Goal: Find specific page/section: Find specific page/section

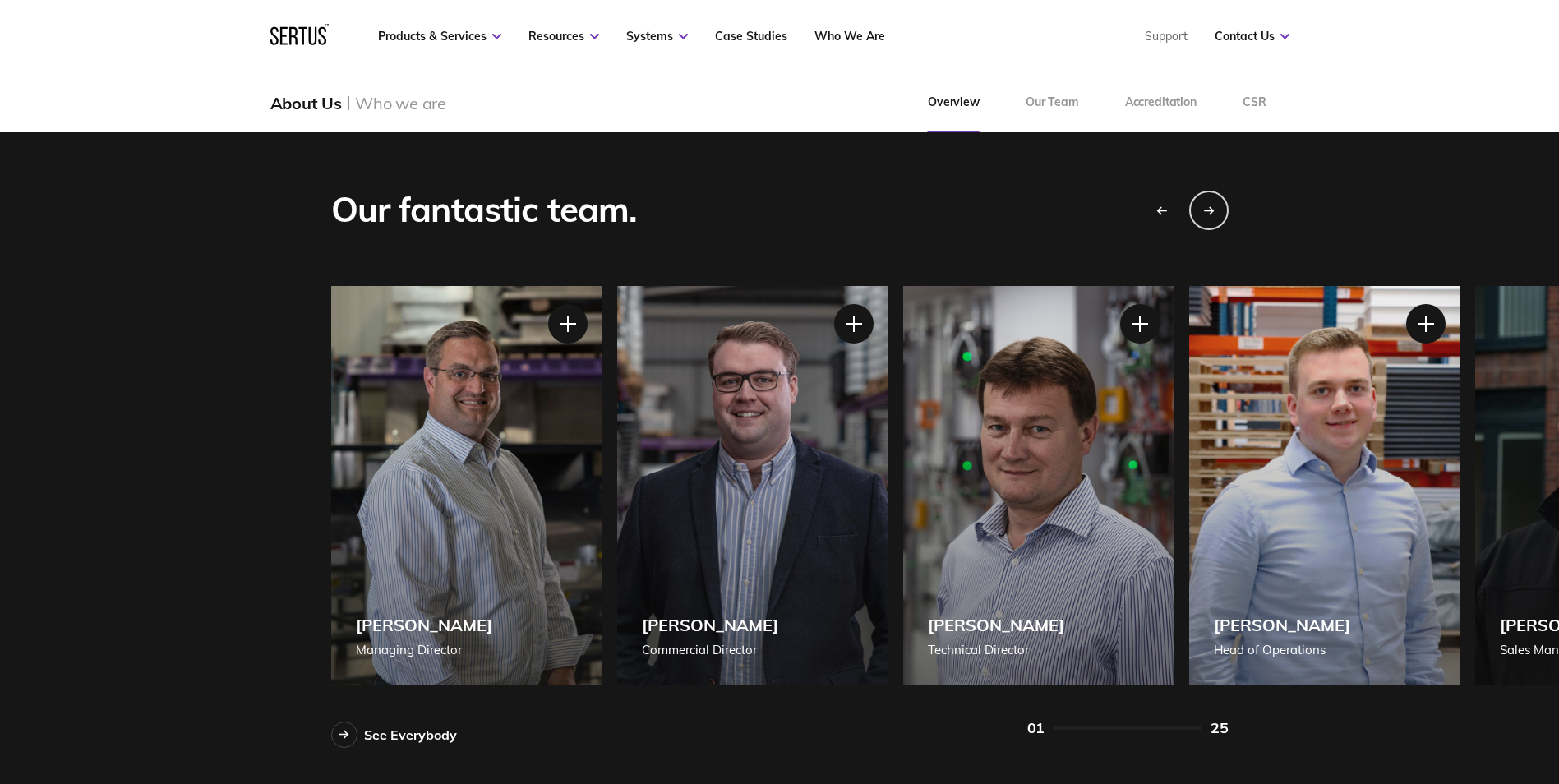
scroll to position [1397, 0]
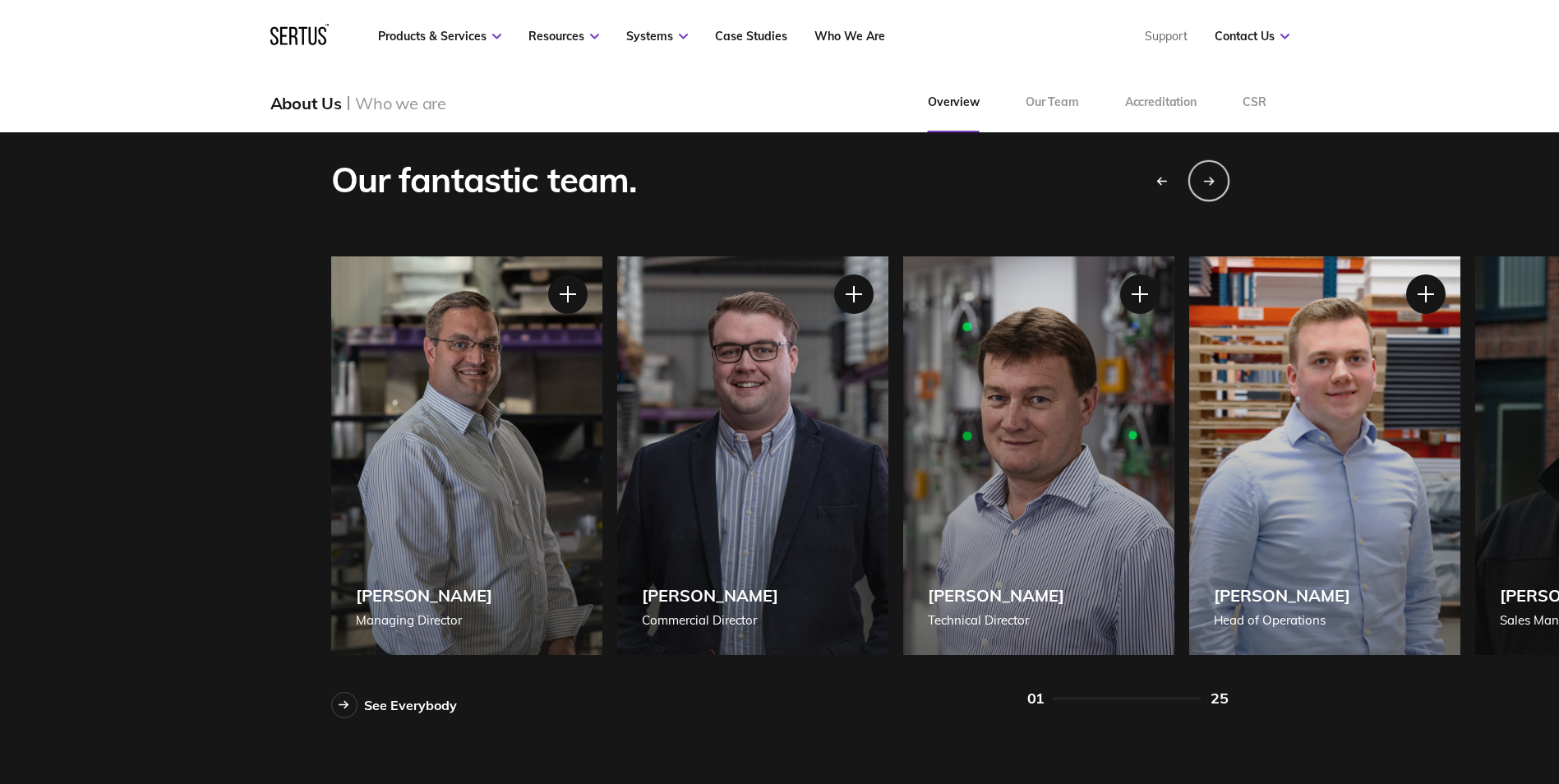
click at [1211, 173] on div "Next slide" at bounding box center [1208, 180] width 41 height 41
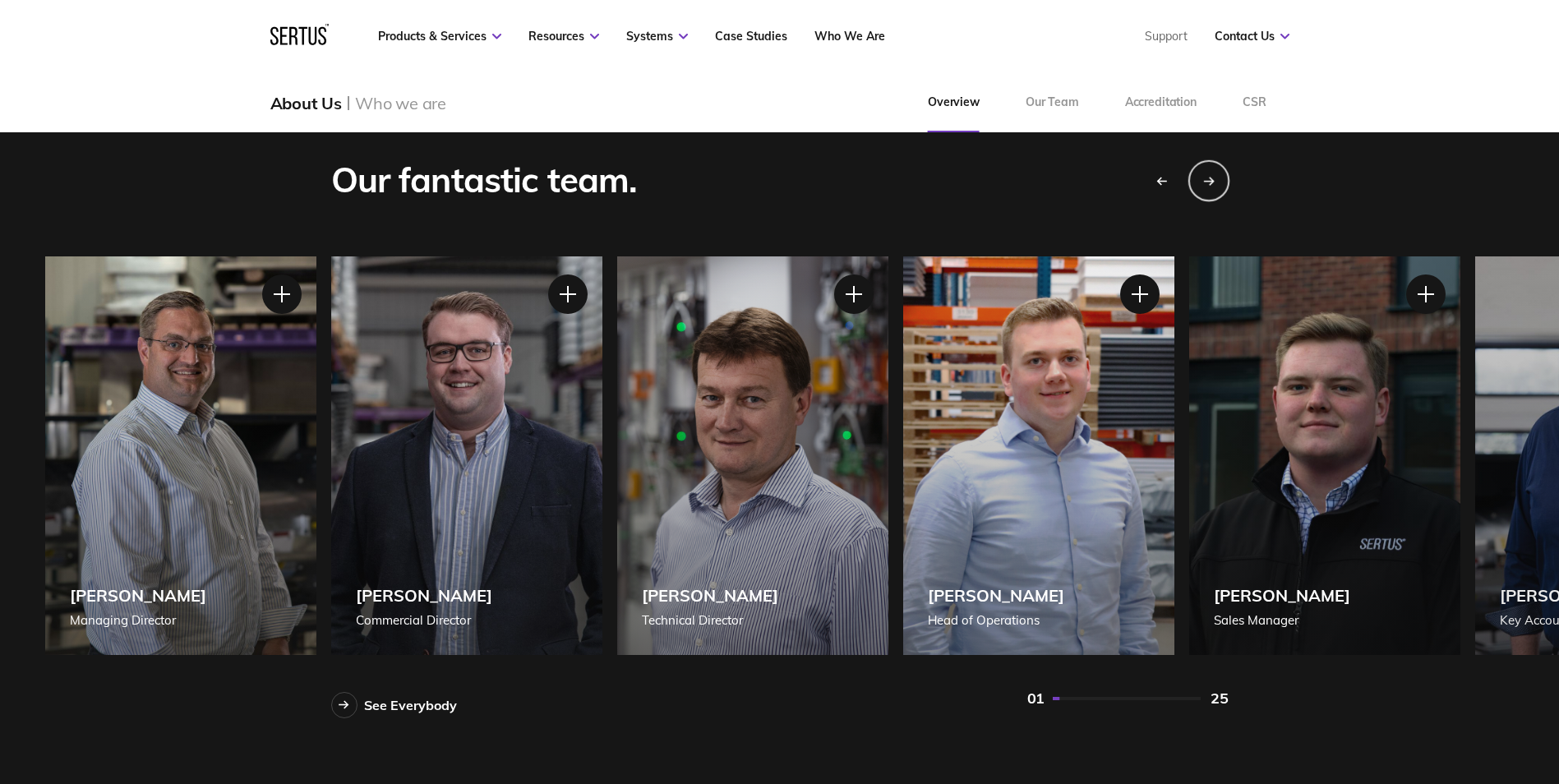
click at [1211, 173] on div "Next slide" at bounding box center [1208, 180] width 41 height 41
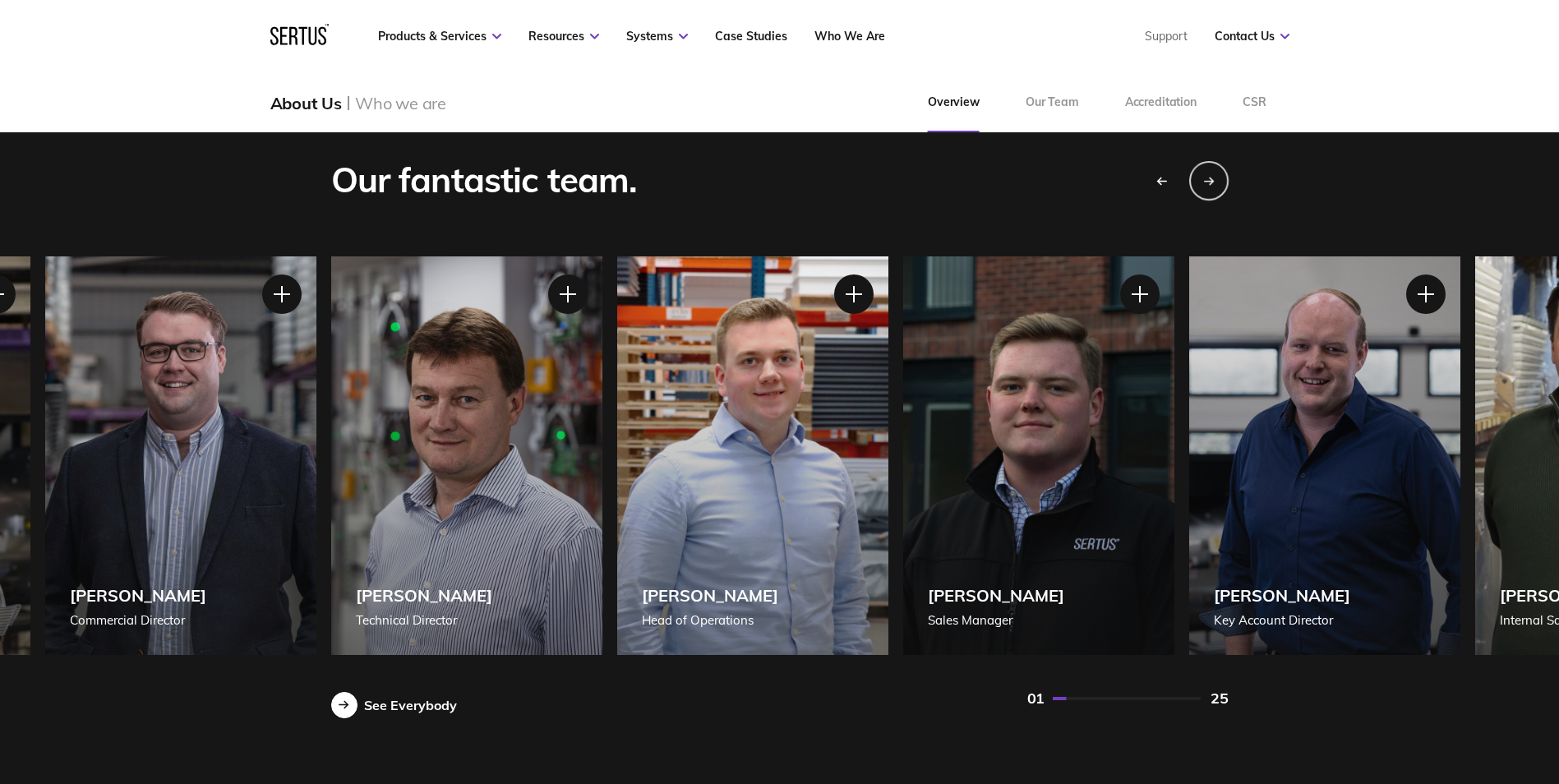
click at [409, 703] on div "See Everybody" at bounding box center [410, 705] width 92 height 17
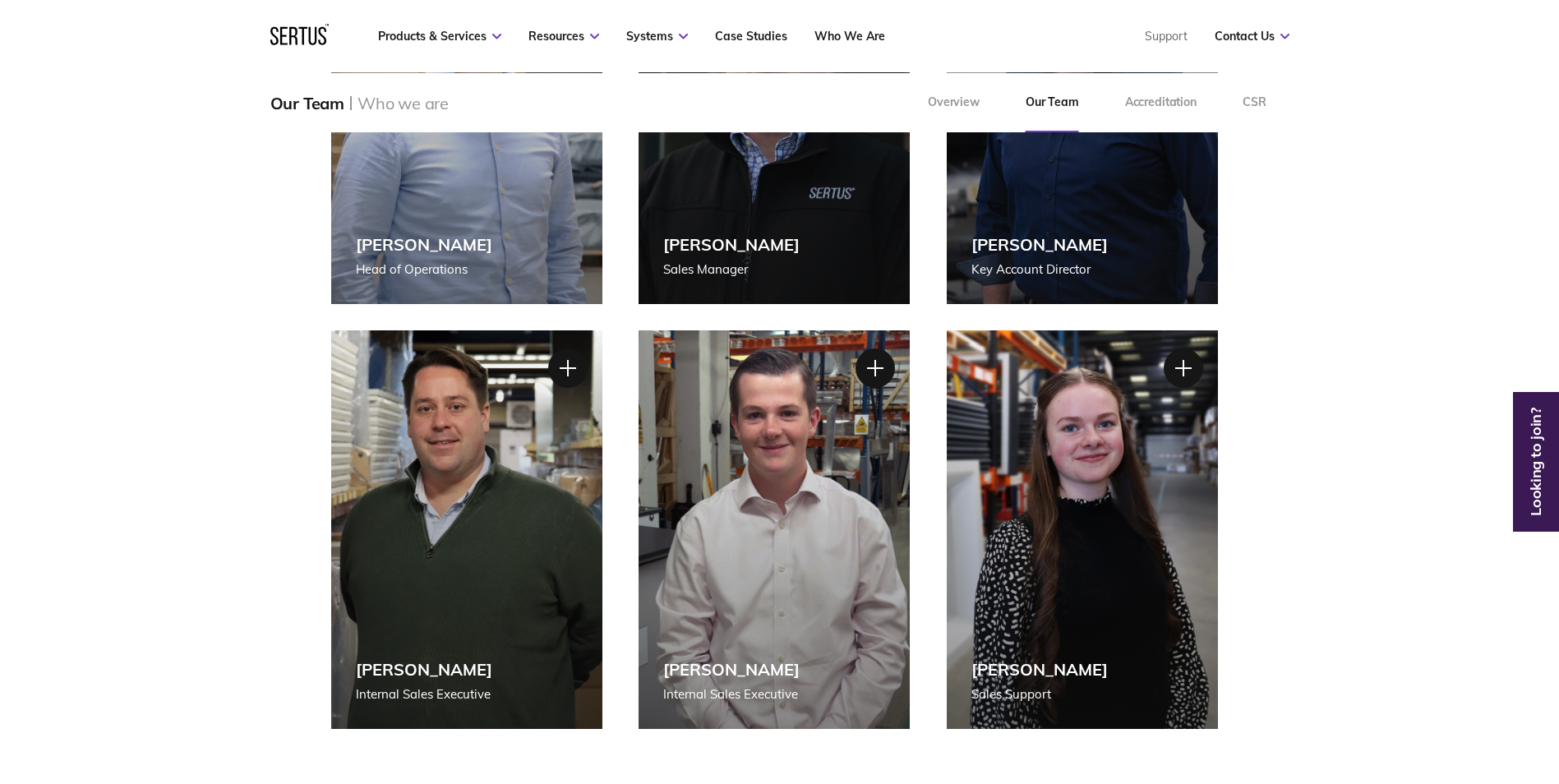
scroll to position [986, 0]
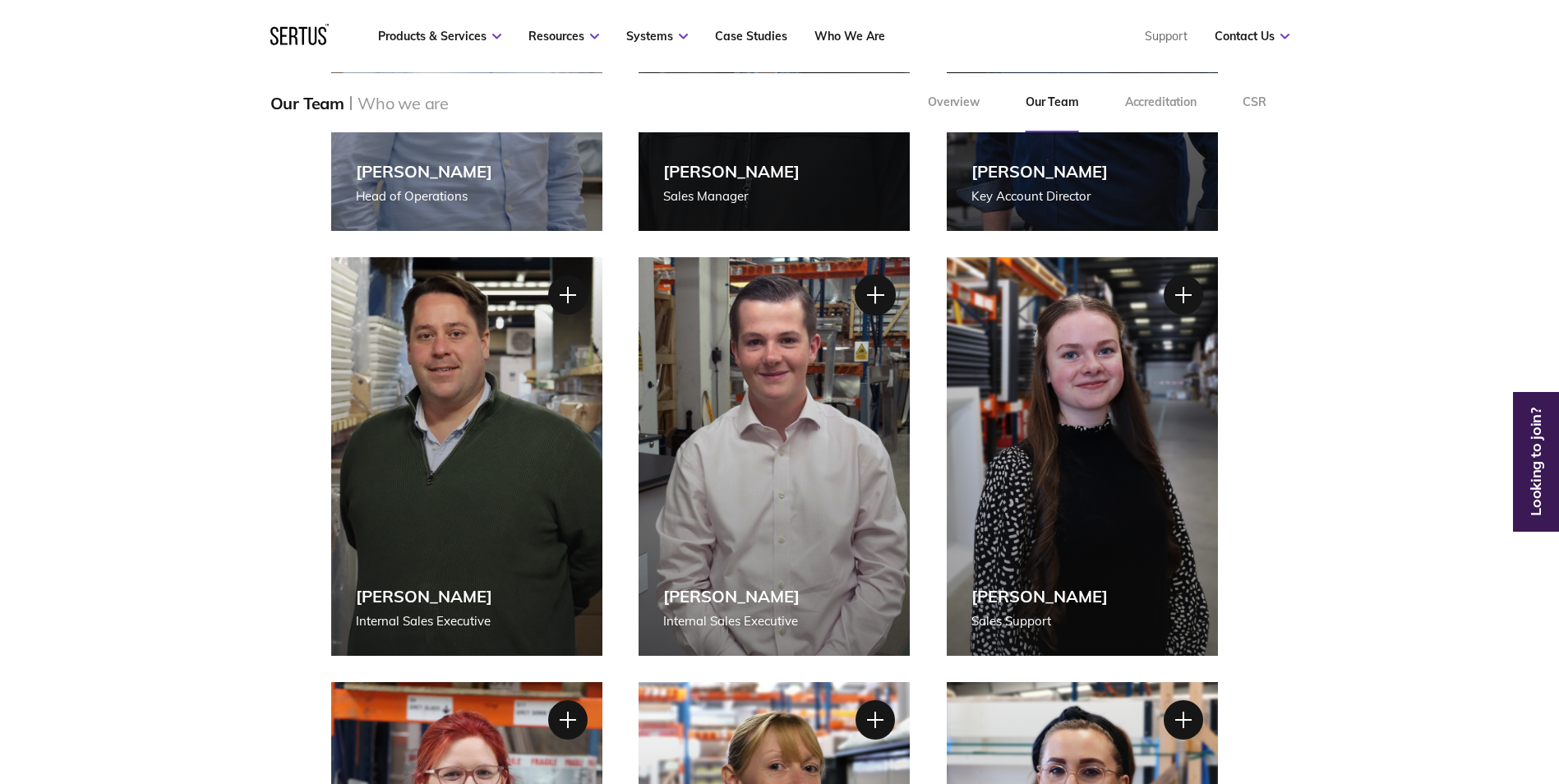
click at [867, 297] on div at bounding box center [876, 295] width 41 height 41
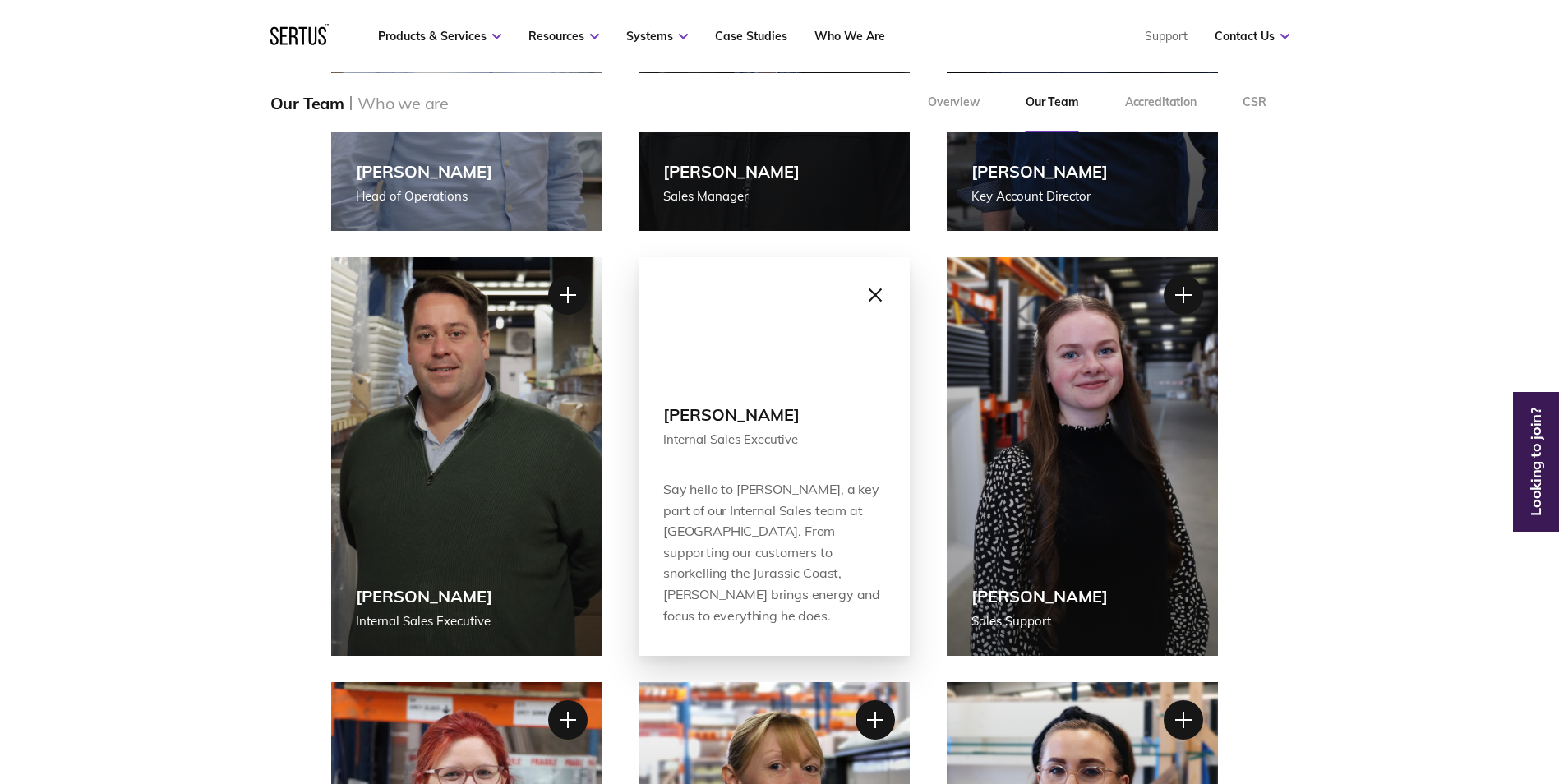
click at [879, 292] on div at bounding box center [876, 295] width 41 height 41
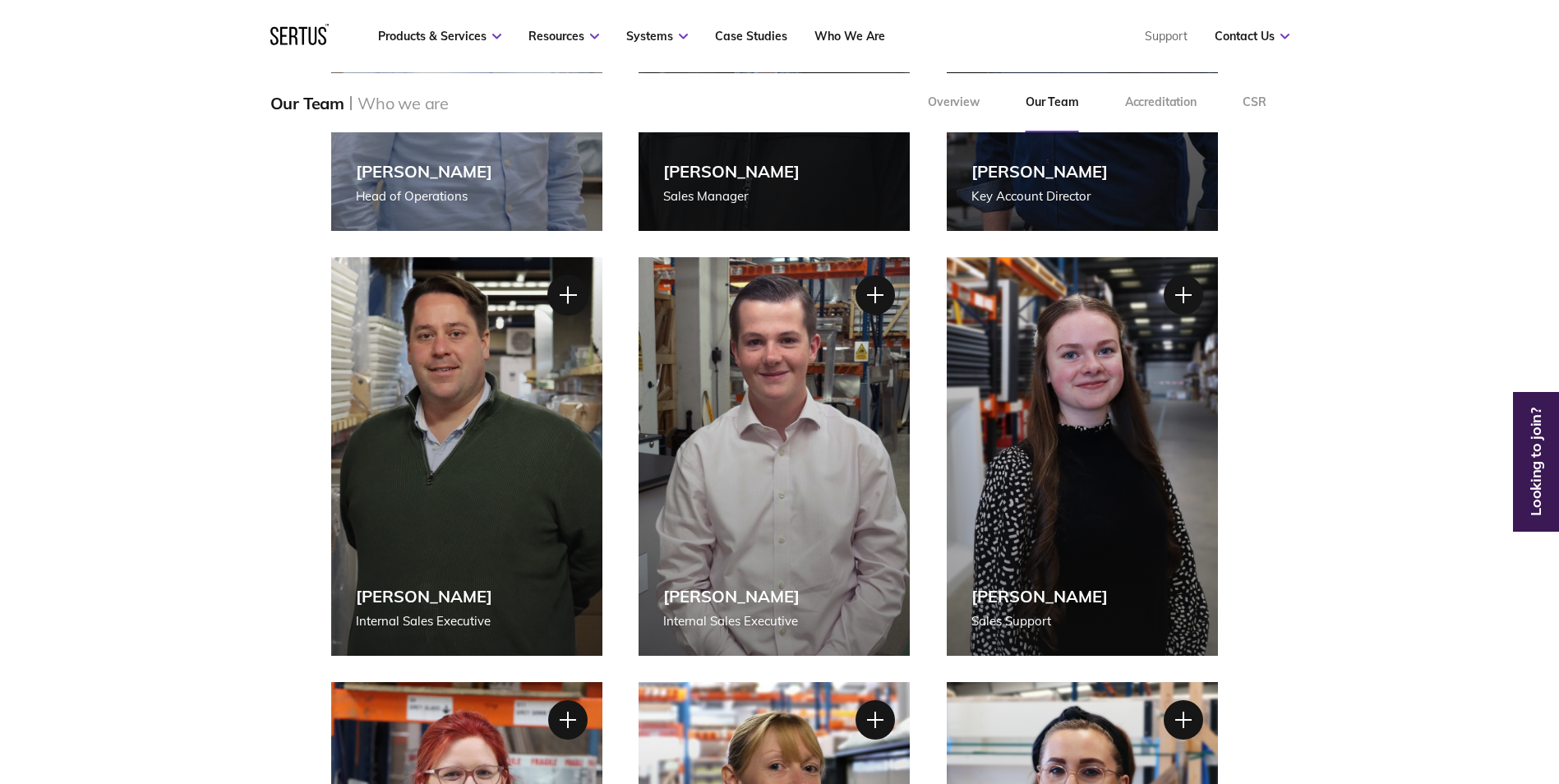
click at [569, 289] on div at bounding box center [567, 295] width 41 height 41
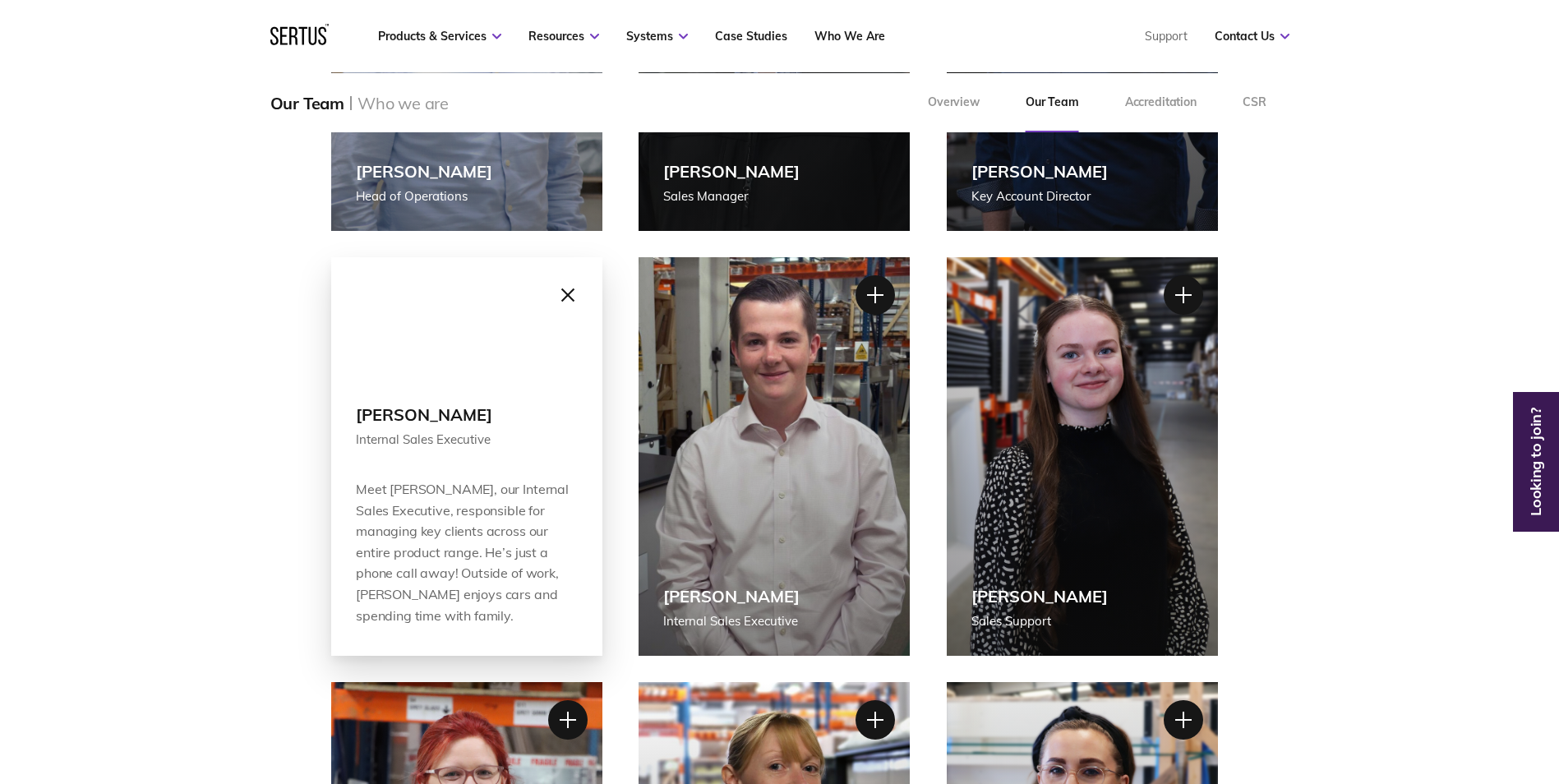
click at [572, 292] on div at bounding box center [567, 295] width 41 height 41
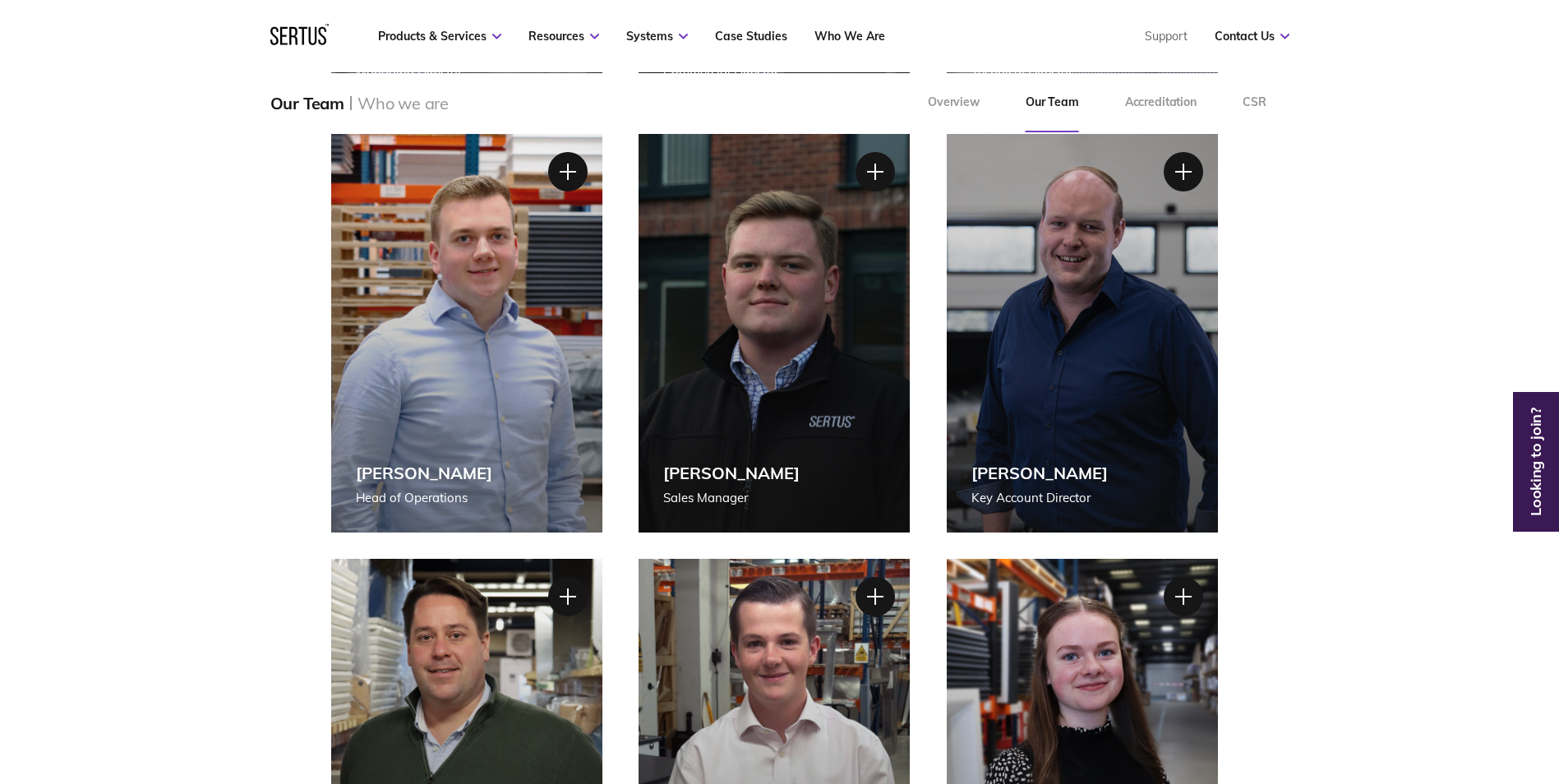
scroll to position [657, 0]
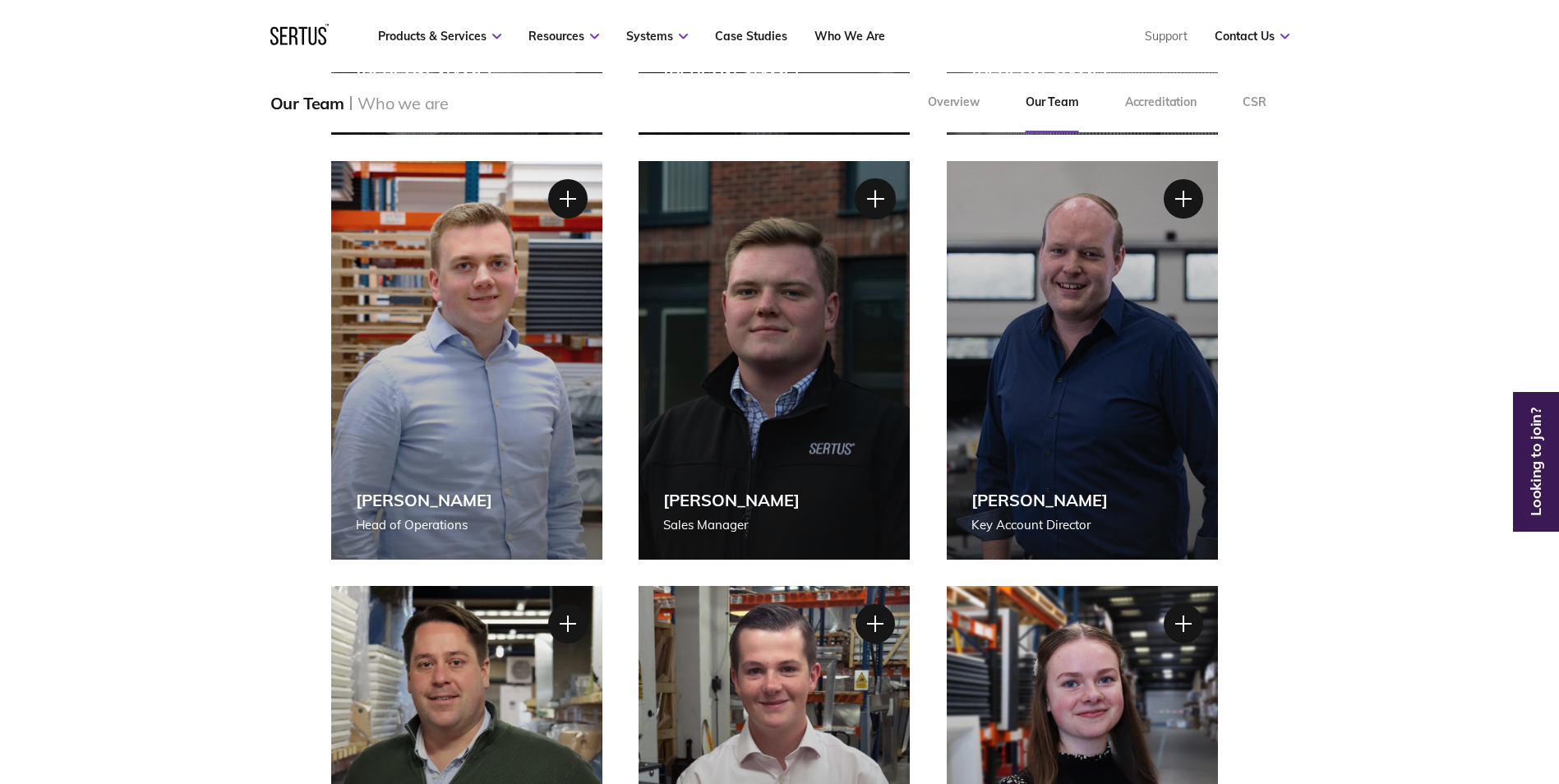
click at [878, 200] on div at bounding box center [876, 199] width 41 height 41
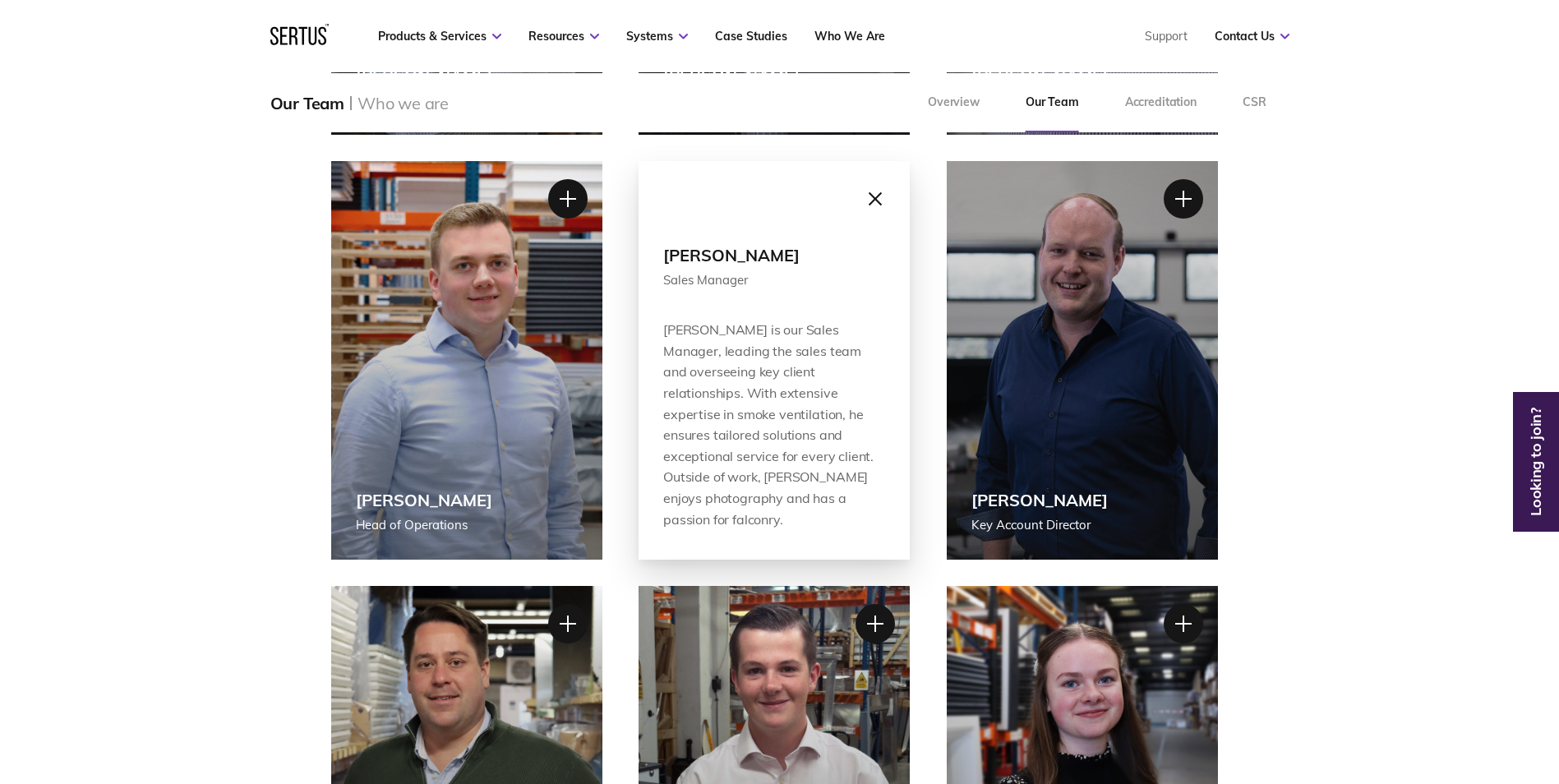
click at [876, 192] on div at bounding box center [876, 199] width 41 height 41
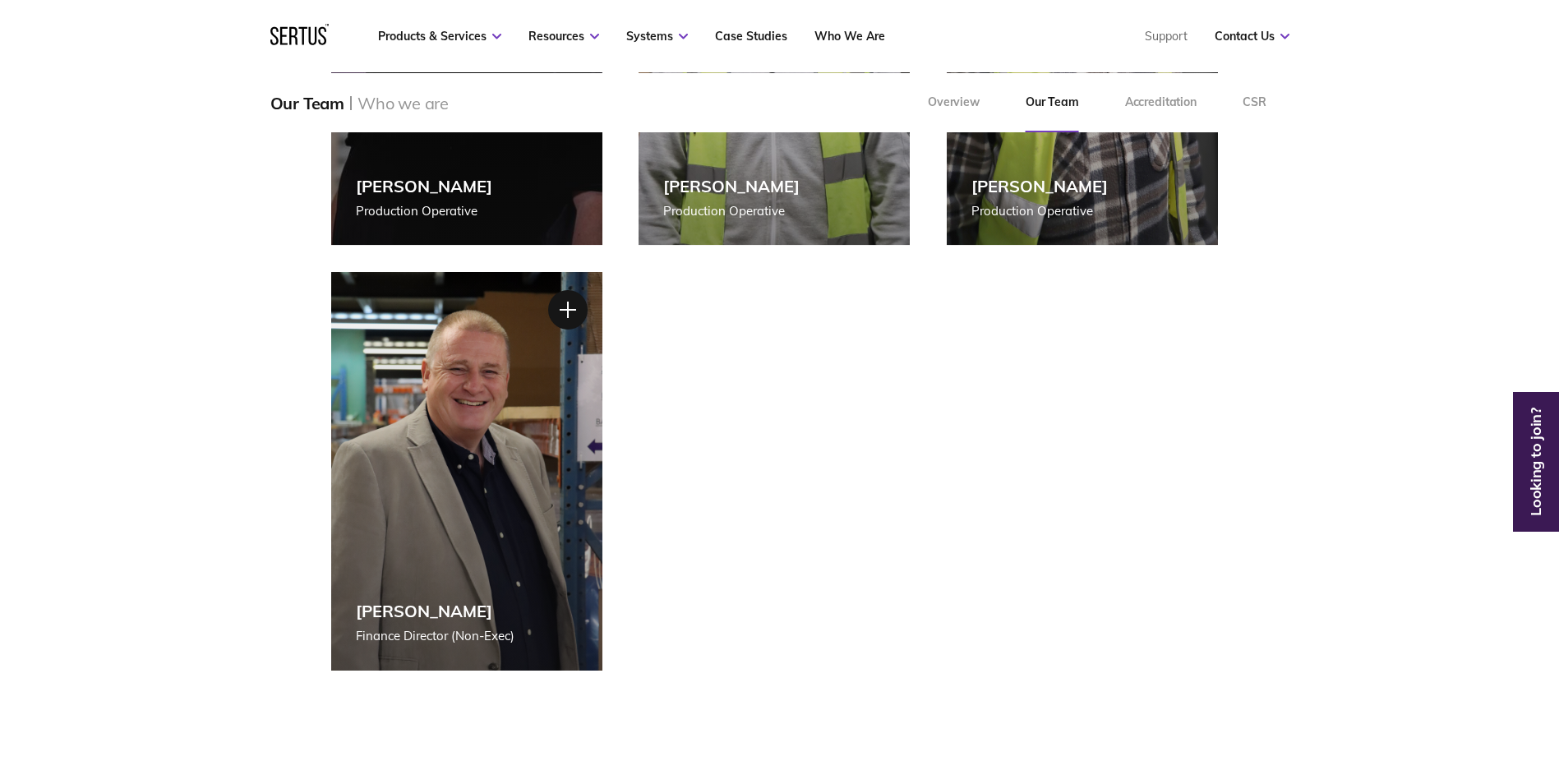
scroll to position [3533, 0]
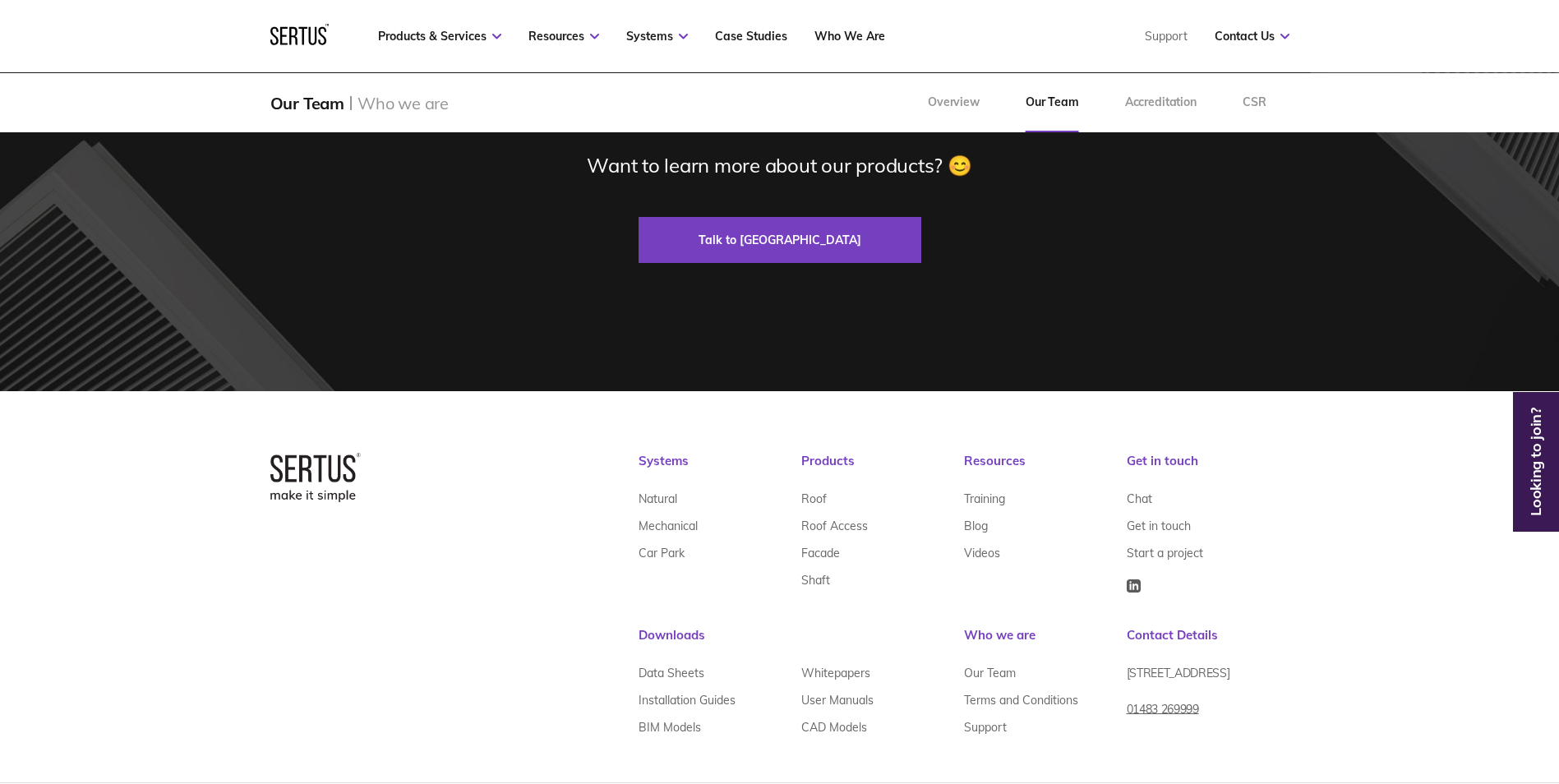
scroll to position [4651, 0]
